Goal: Check status

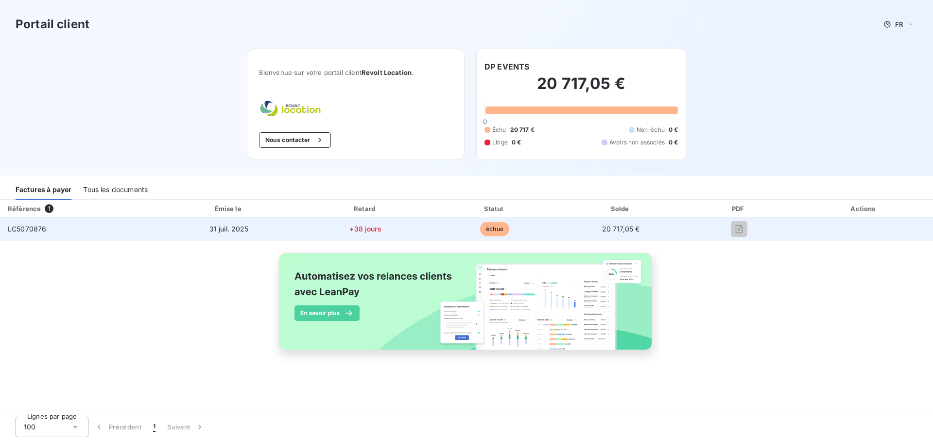
click at [82, 230] on td "LC5070876" at bounding box center [79, 228] width 158 height 23
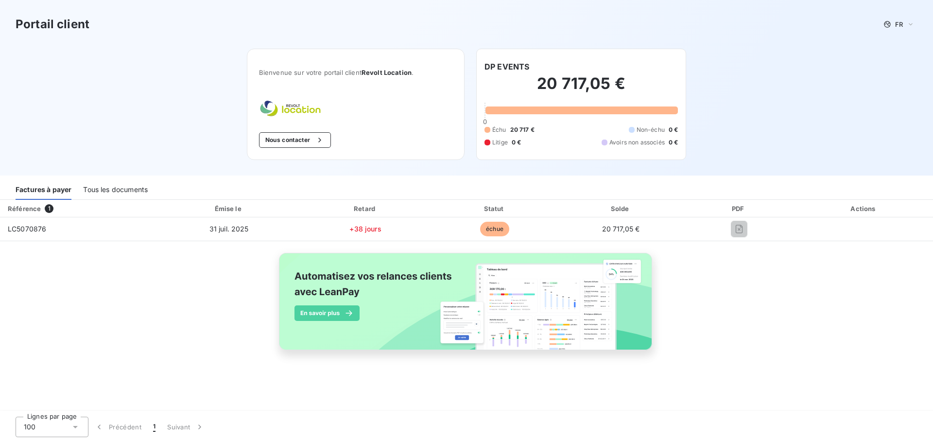
click at [126, 187] on div "Tous les documents" at bounding box center [115, 189] width 65 height 20
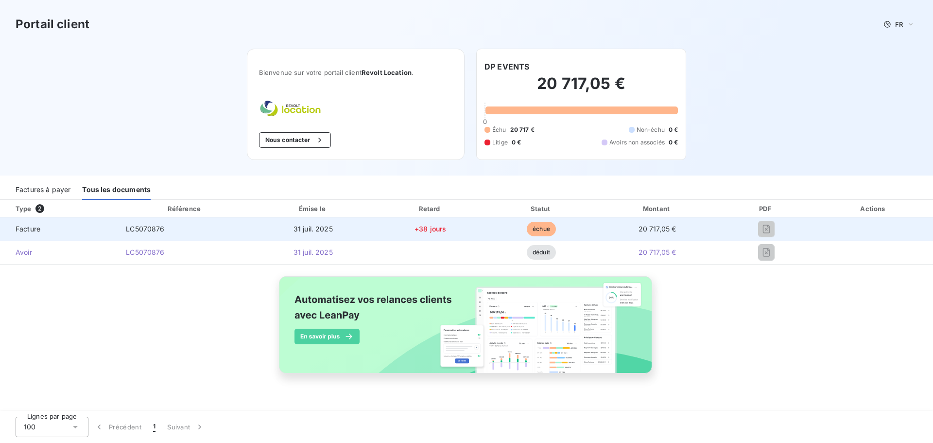
click at [882, 225] on td at bounding box center [874, 228] width 119 height 23
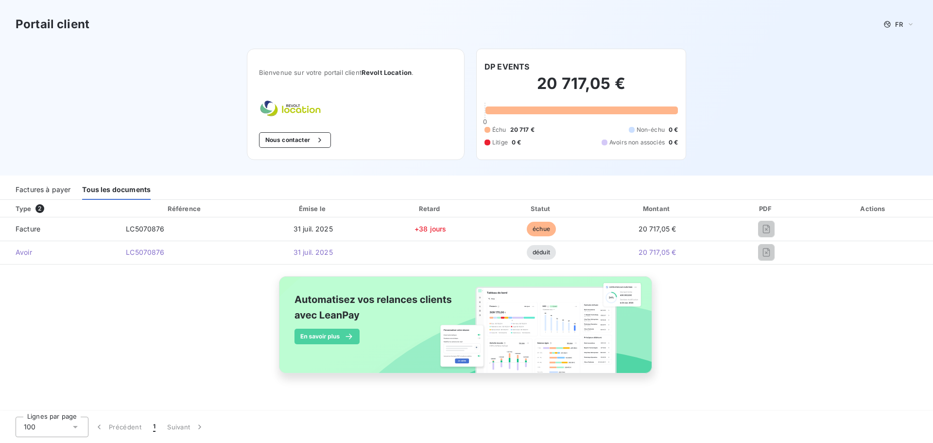
click at [880, 201] on th "Actions" at bounding box center [874, 208] width 119 height 17
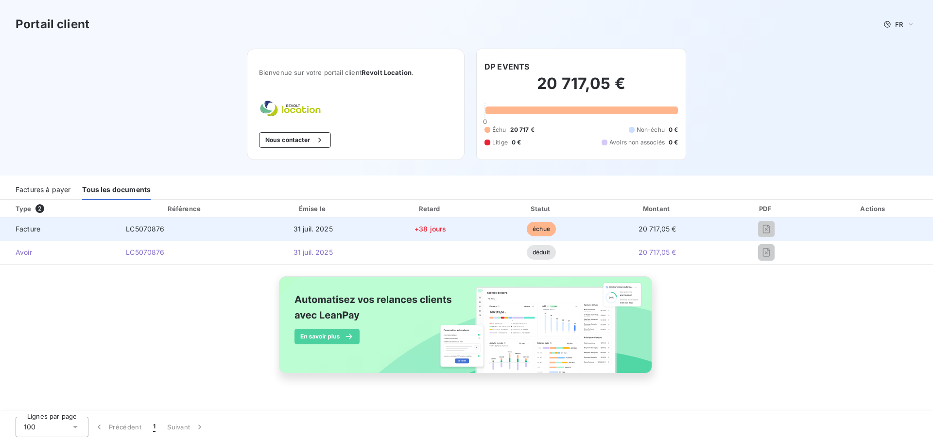
click at [558, 230] on td "échue" at bounding box center [541, 228] width 110 height 23
click at [471, 229] on td "+38 jours" at bounding box center [430, 228] width 112 height 23
drag, startPoint x: 454, startPoint y: 229, endPoint x: 394, endPoint y: 231, distance: 60.8
click at [432, 231] on td "+38 jours" at bounding box center [430, 228] width 112 height 23
click at [320, 233] on td "31 juil. 2025" at bounding box center [313, 228] width 122 height 23
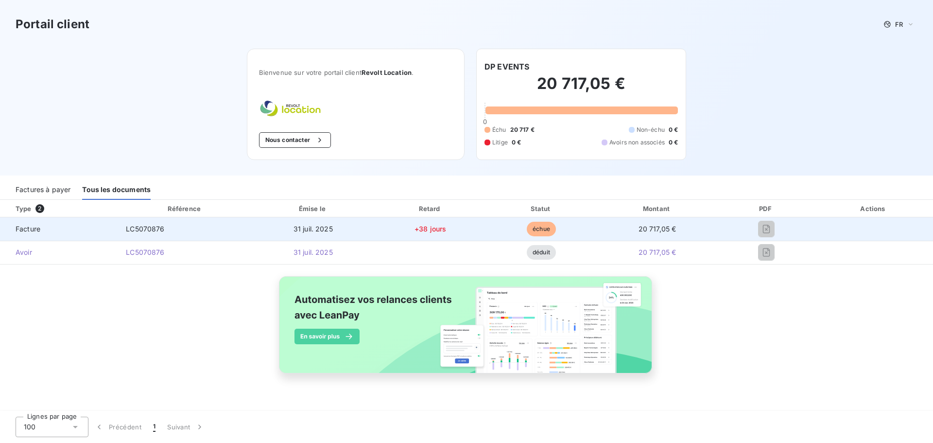
drag, startPoint x: 275, startPoint y: 228, endPoint x: 255, endPoint y: 230, distance: 19.5
click at [274, 228] on td "31 juil. 2025" at bounding box center [313, 228] width 122 height 23
click at [66, 227] on span "Facture" at bounding box center [59, 229] width 103 height 10
